Goal: Ask a question

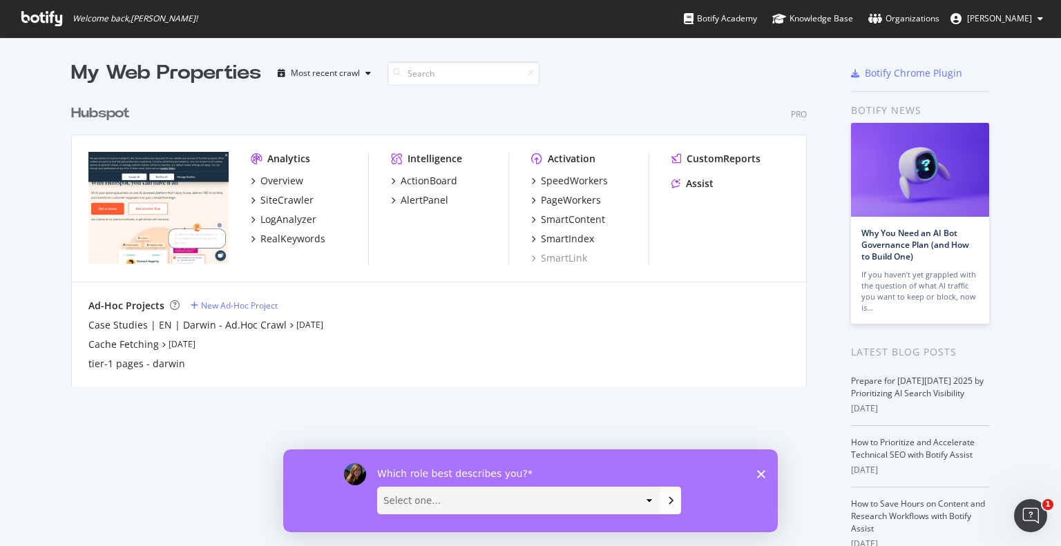
click at [39, 17] on icon at bounding box center [41, 18] width 41 height 15
click at [541, 203] on div "PageWorkers" at bounding box center [571, 200] width 60 height 14
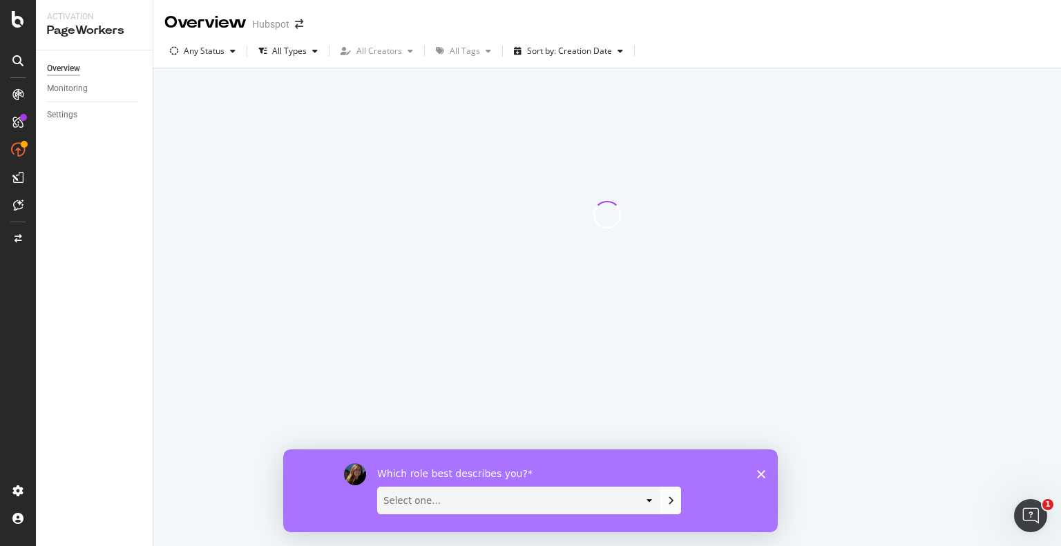
click at [757, 476] on polygon "Close survey" at bounding box center [761, 474] width 8 height 8
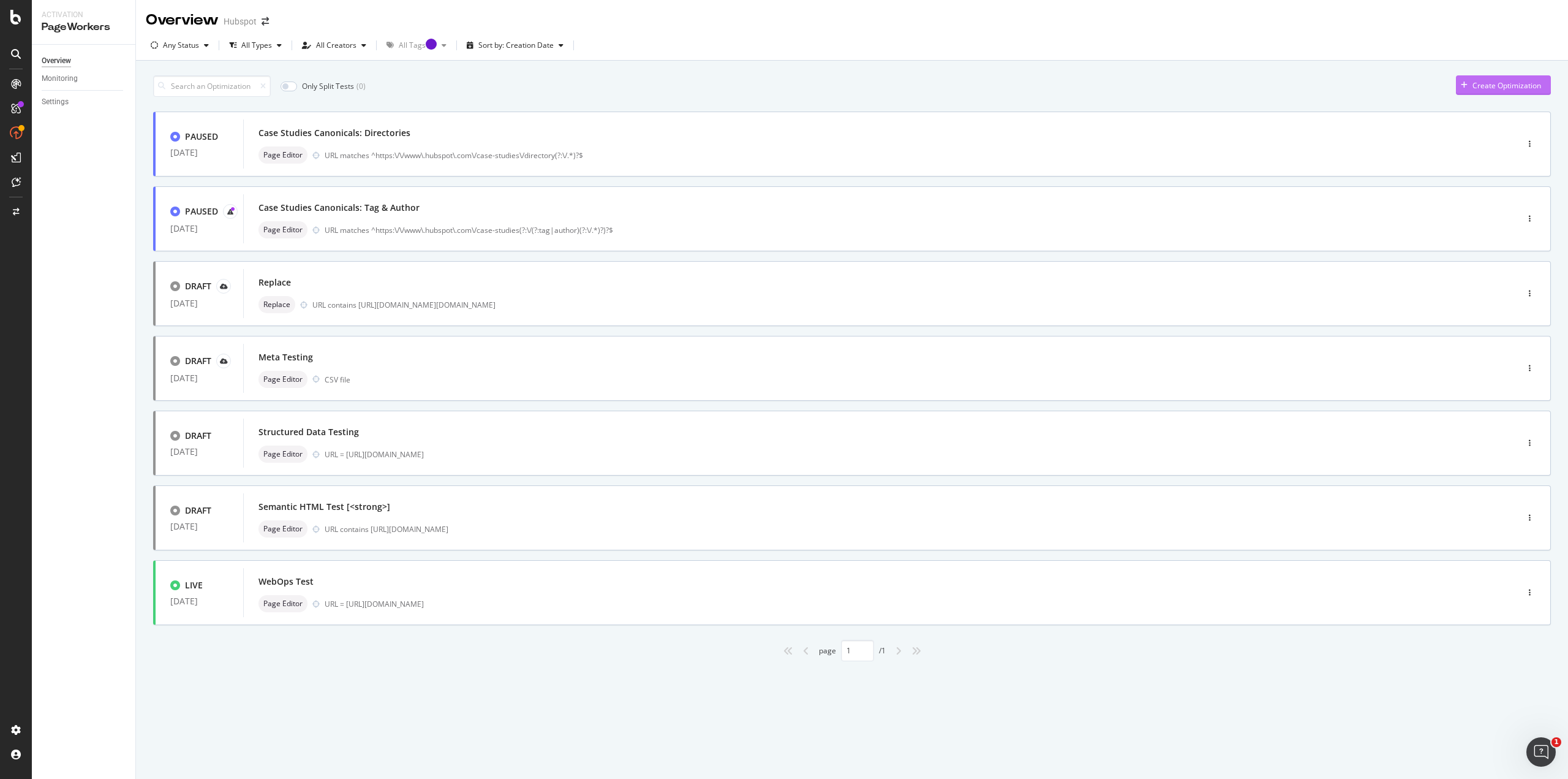
click at [940, 84] on div "Create Optimization" at bounding box center [1506, 85] width 68 height 11
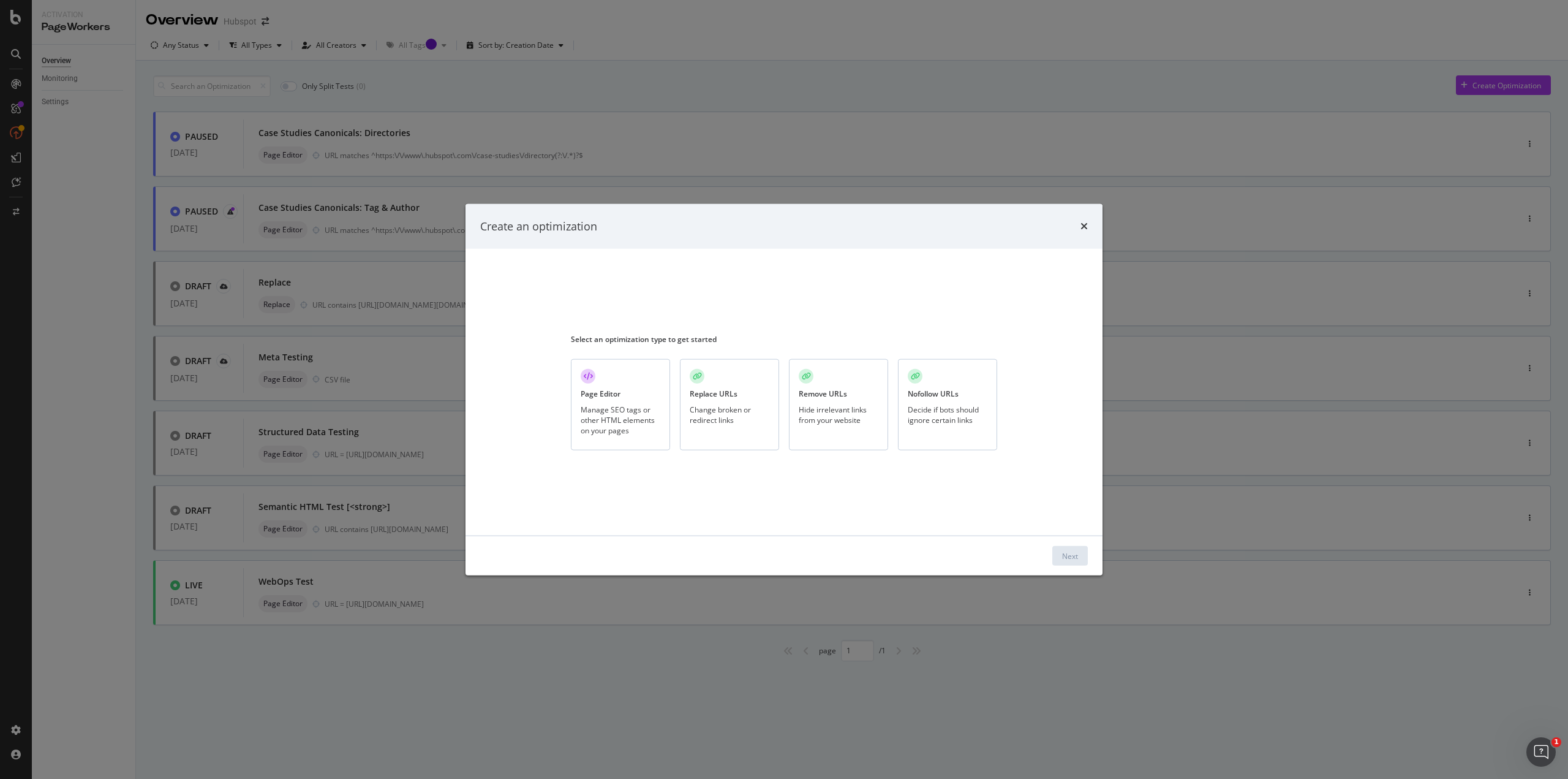
click at [623, 419] on div "Manage SEO tags or other HTML elements on your pages" at bounding box center [621, 419] width 80 height 31
click at [940, 484] on div "Next" at bounding box center [1070, 555] width 16 height 11
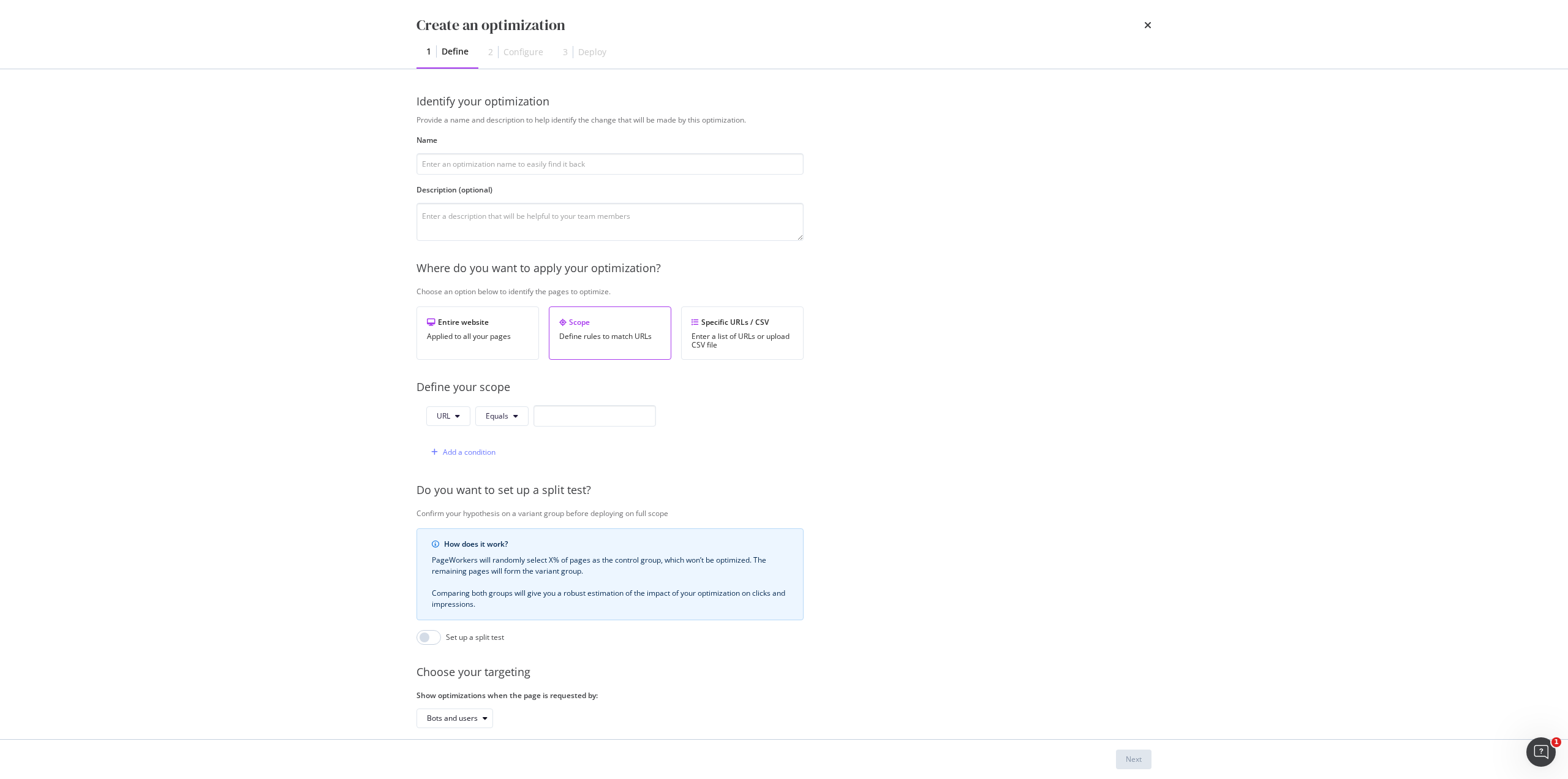
click at [940, 23] on div "Create an optimization" at bounding box center [784, 25] width 735 height 20
click at [940, 24] on icon "times" at bounding box center [1148, 25] width 7 height 10
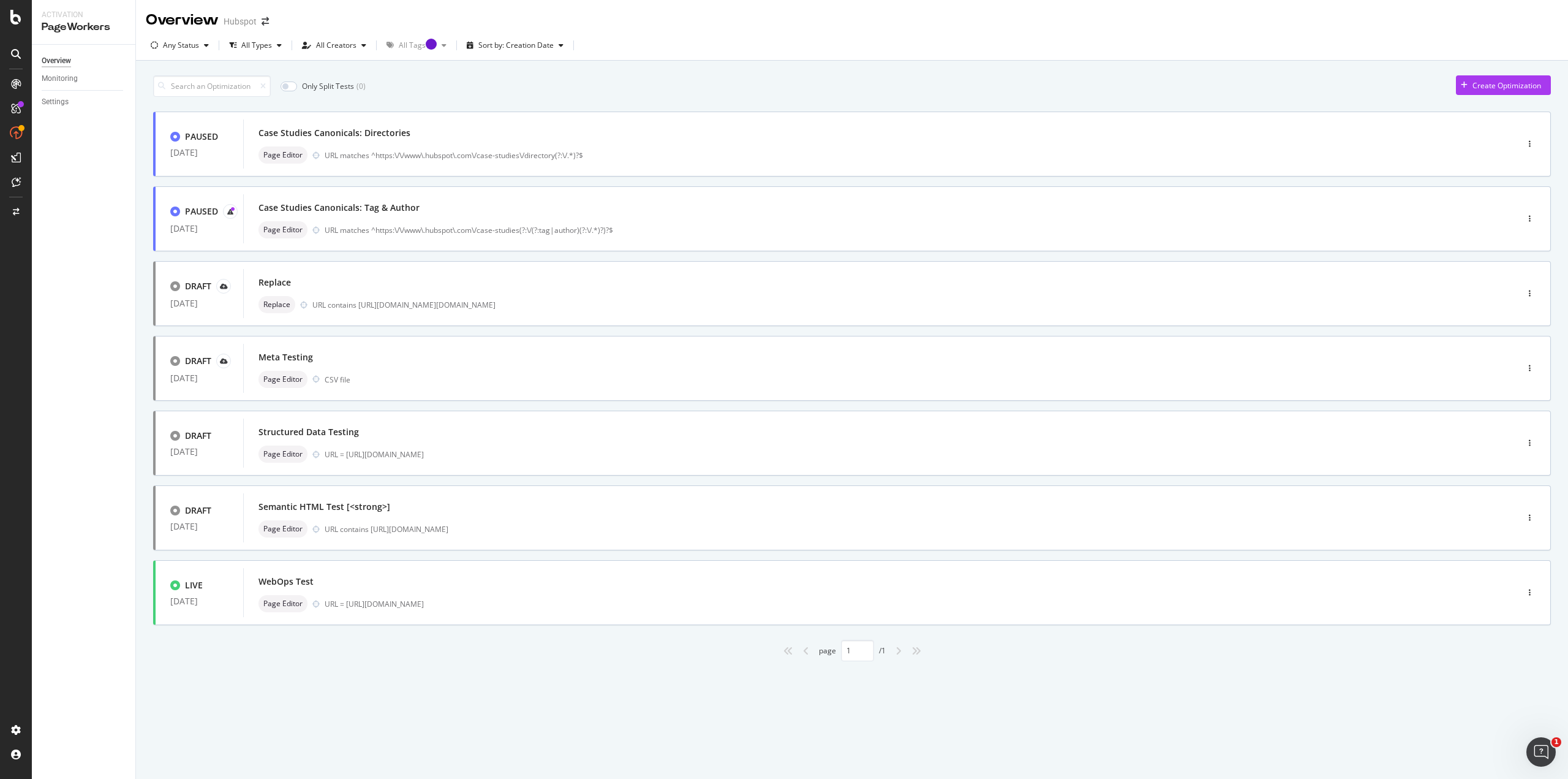
click at [59, 28] on div "PageWorkers" at bounding box center [83, 28] width 84 height 14
click at [13, 17] on icon at bounding box center [16, 17] width 11 height 15
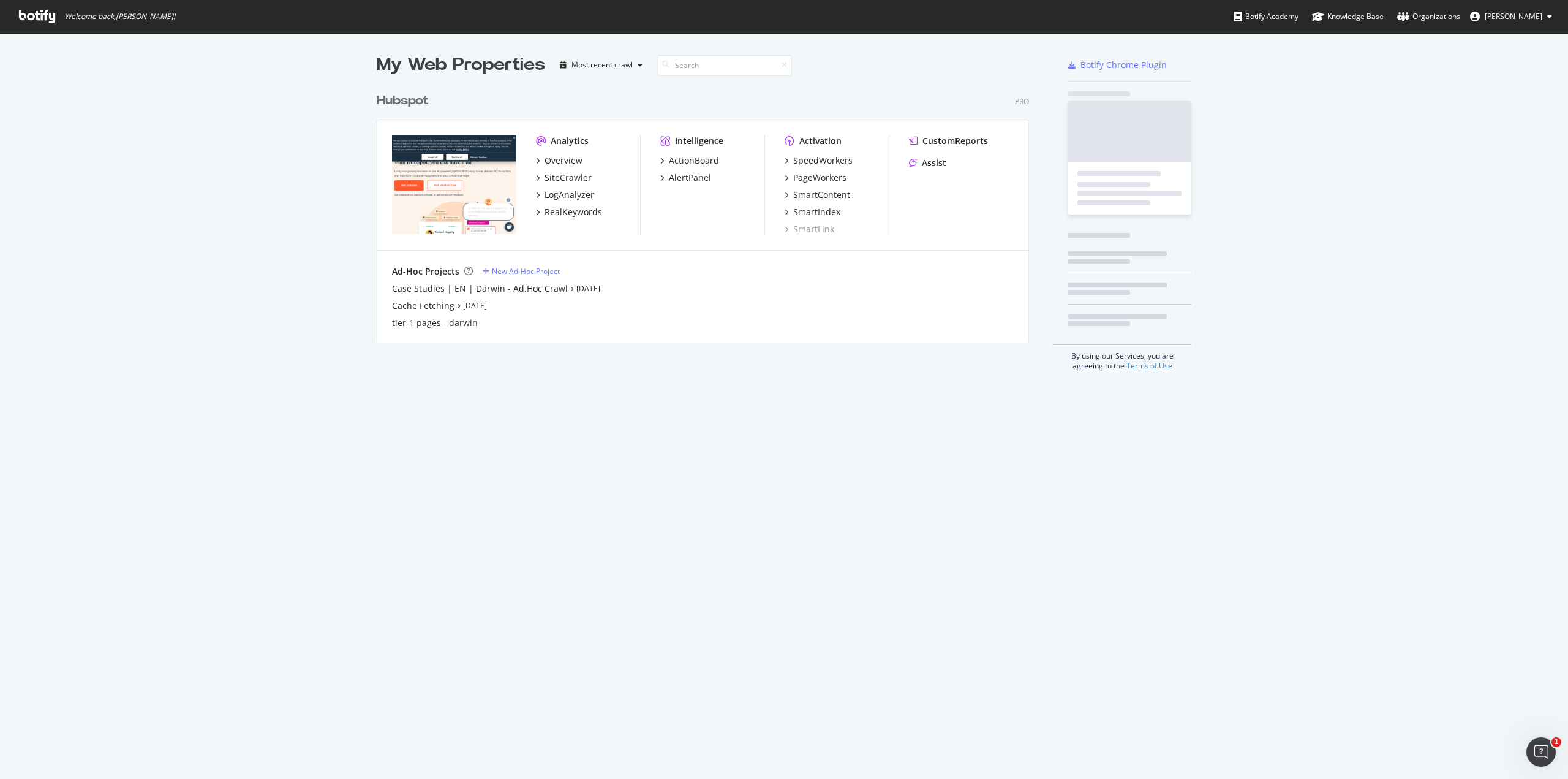
scroll to position [769, 1549]
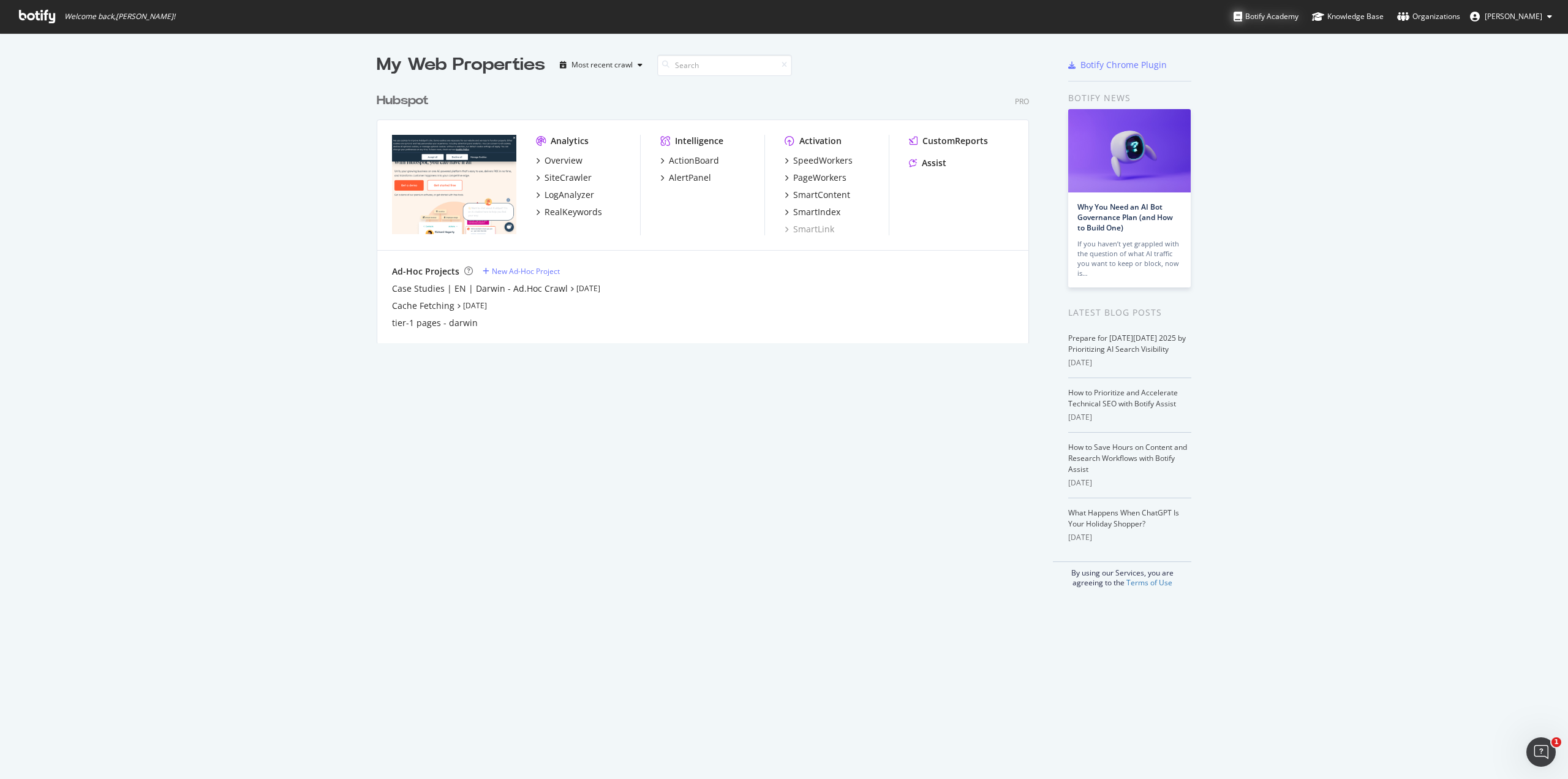
click at [940, 18] on div "Botify Academy" at bounding box center [1266, 17] width 65 height 12
click at [1538, 763] on div "Open Intercom Messenger" at bounding box center [1539, 750] width 41 height 41
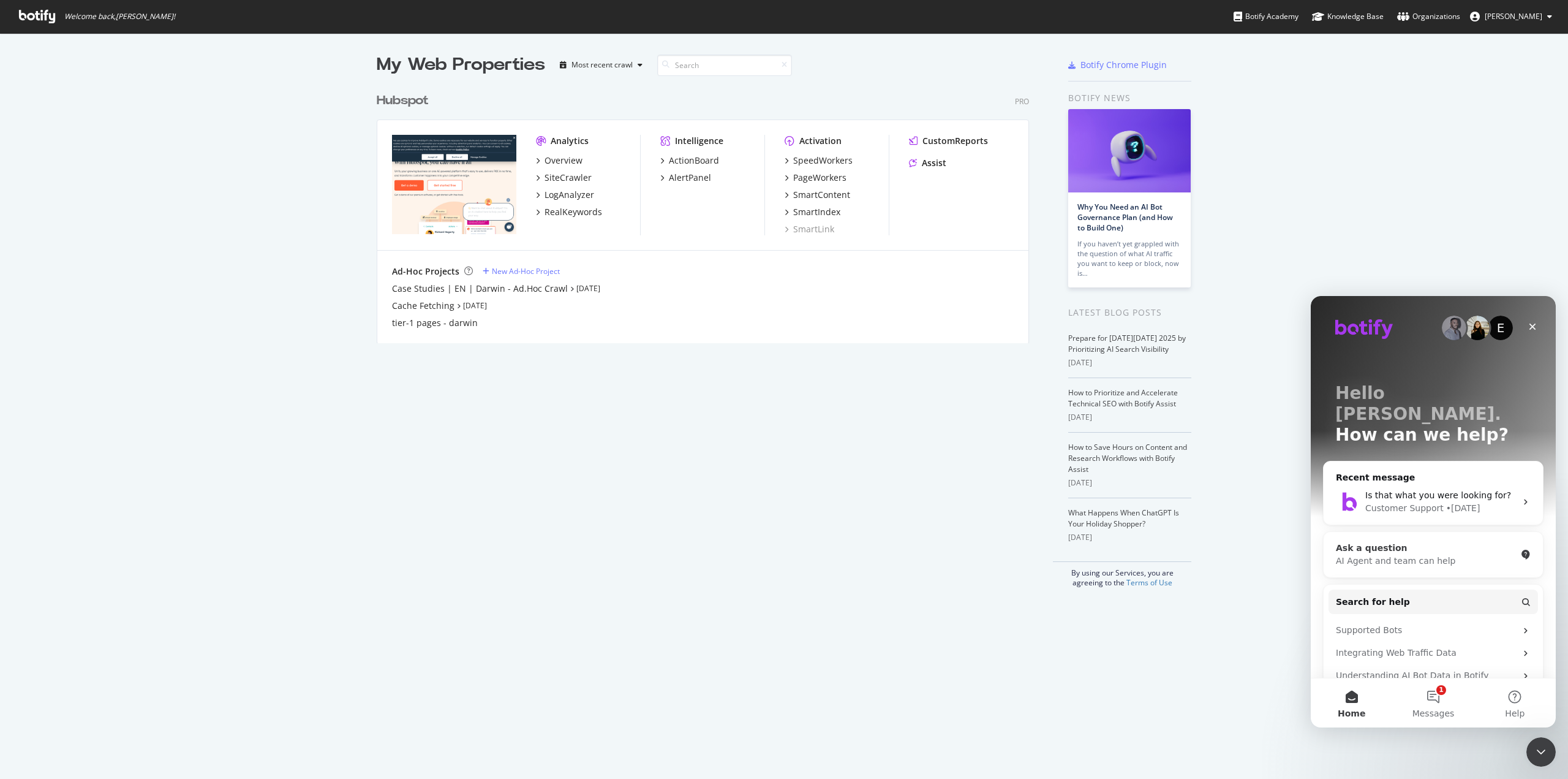
click at [1384, 555] on div "AI Agent and team can help" at bounding box center [1425, 561] width 180 height 12
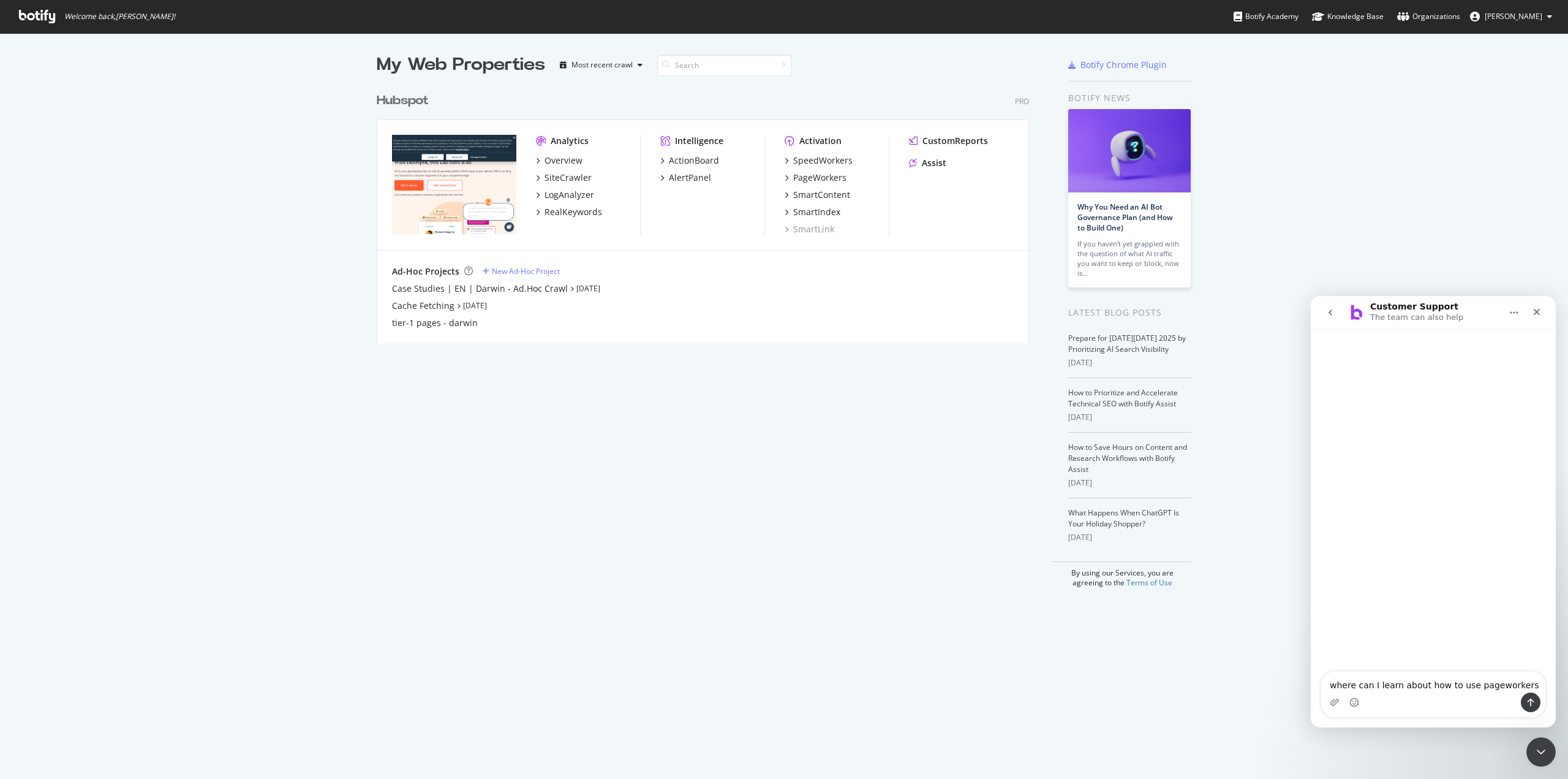
type textarea "where can I learn about how to use pageworkers?"
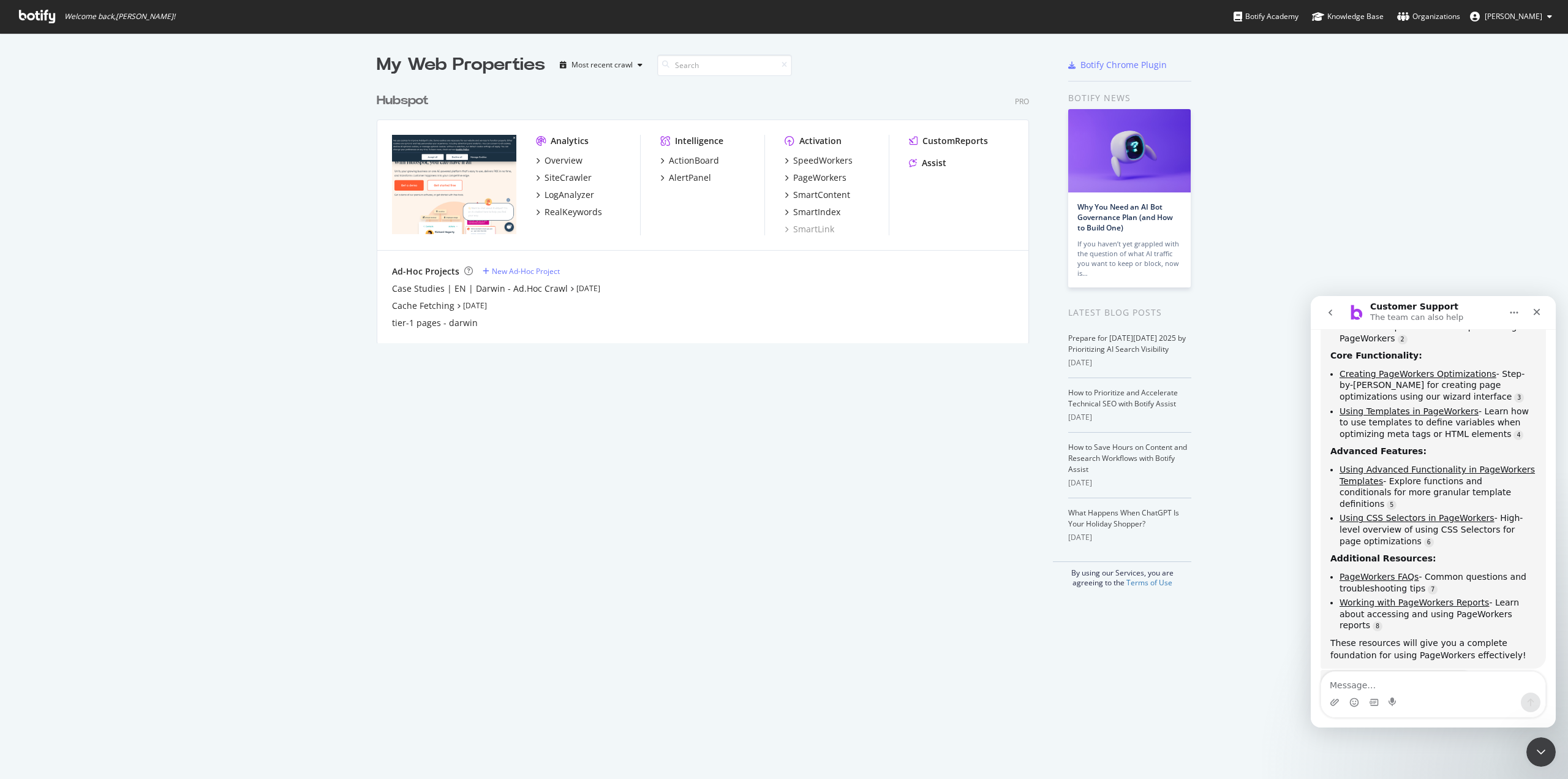
scroll to position [348, 0]
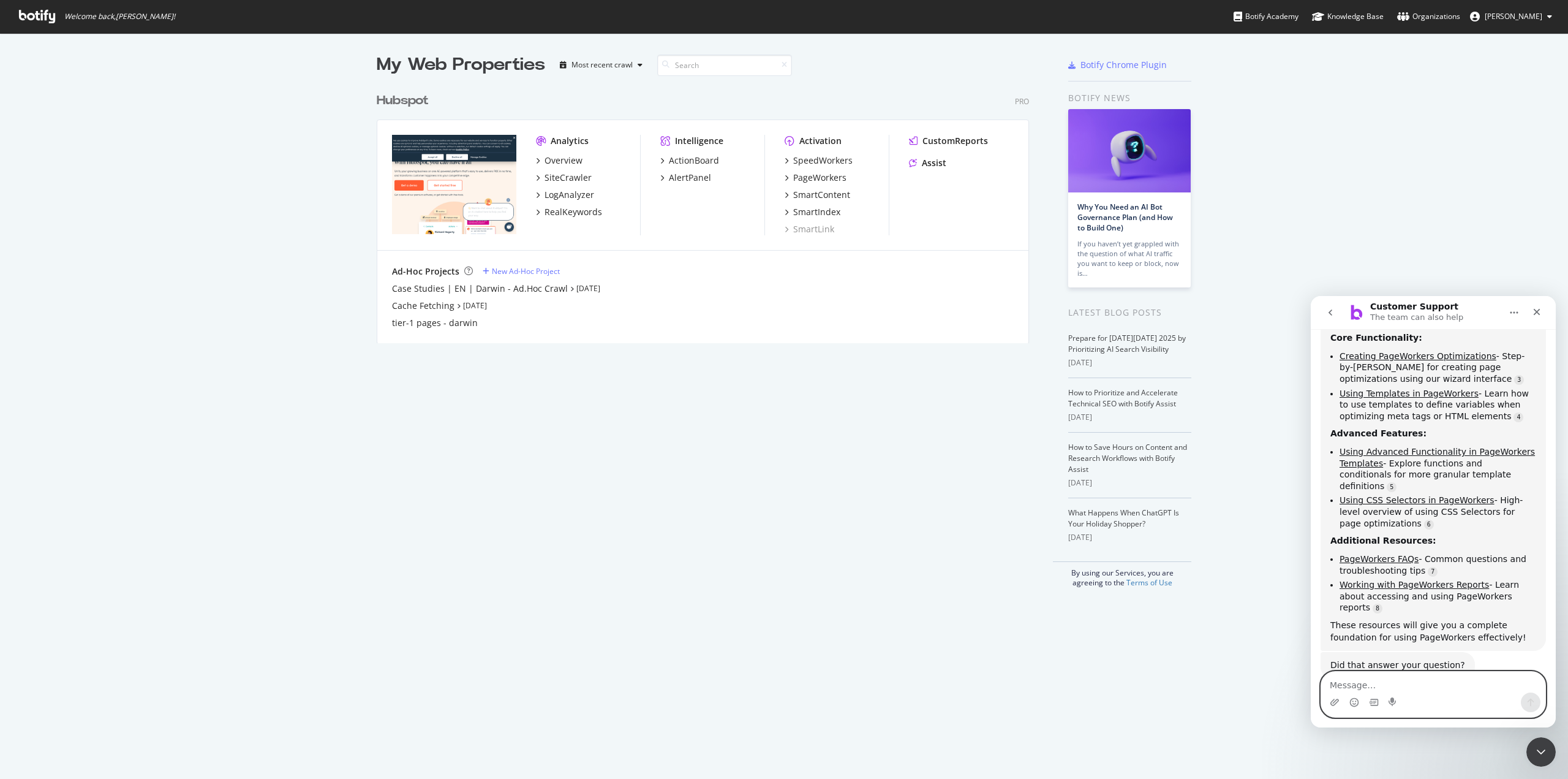
click at [1348, 685] on textarea "Message…" at bounding box center [1432, 681] width 224 height 20
type textarea "yes"
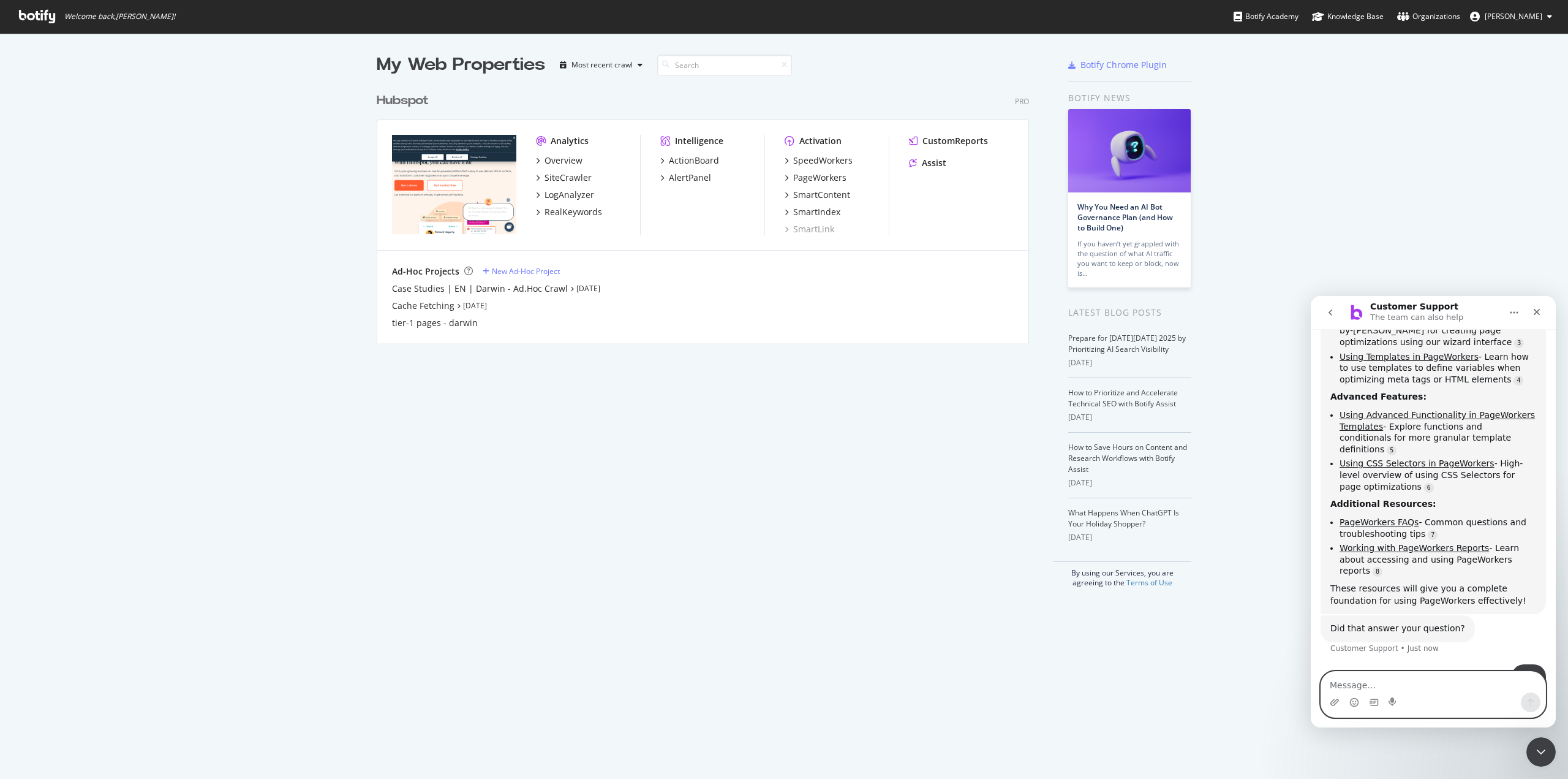
scroll to position [405, 0]
